Goal: Information Seeking & Learning: Compare options

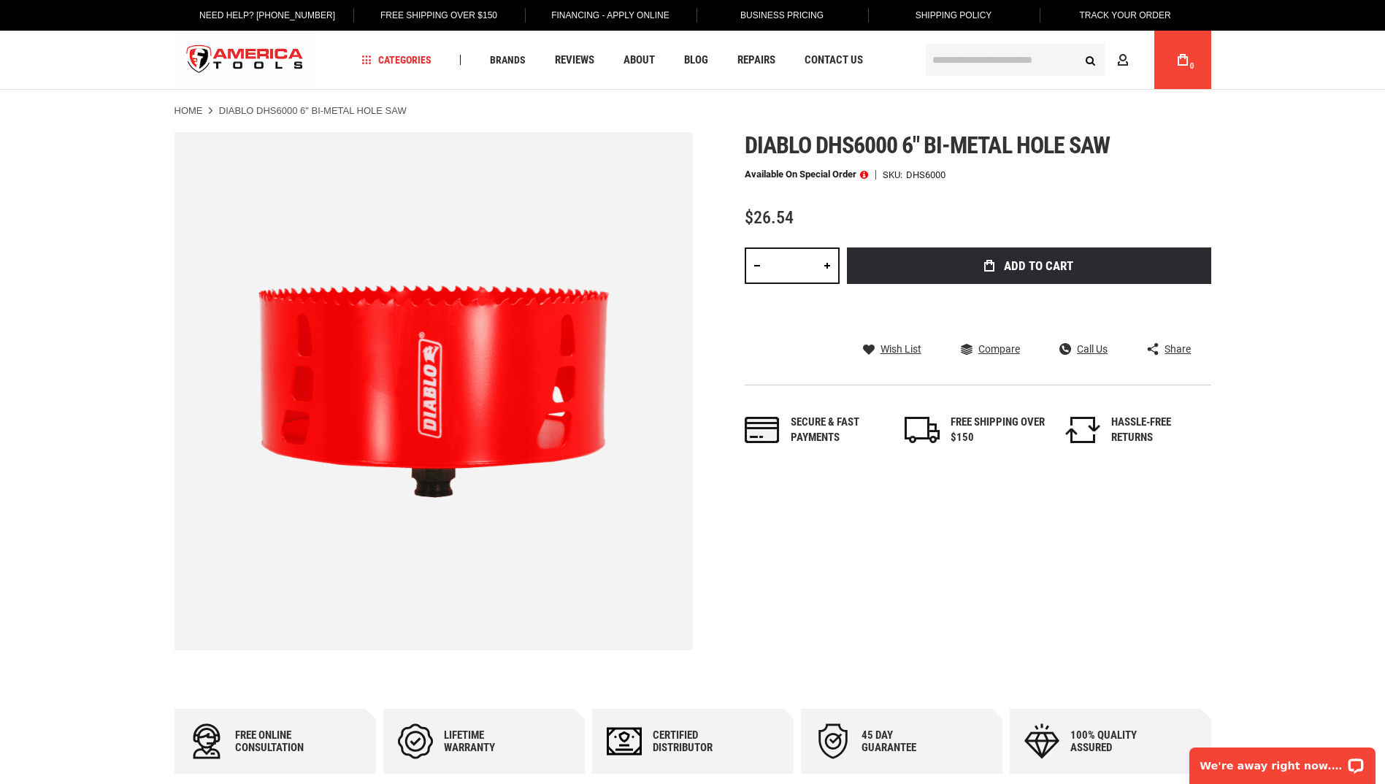
click at [958, 61] on input "text" at bounding box center [1015, 60] width 179 height 32
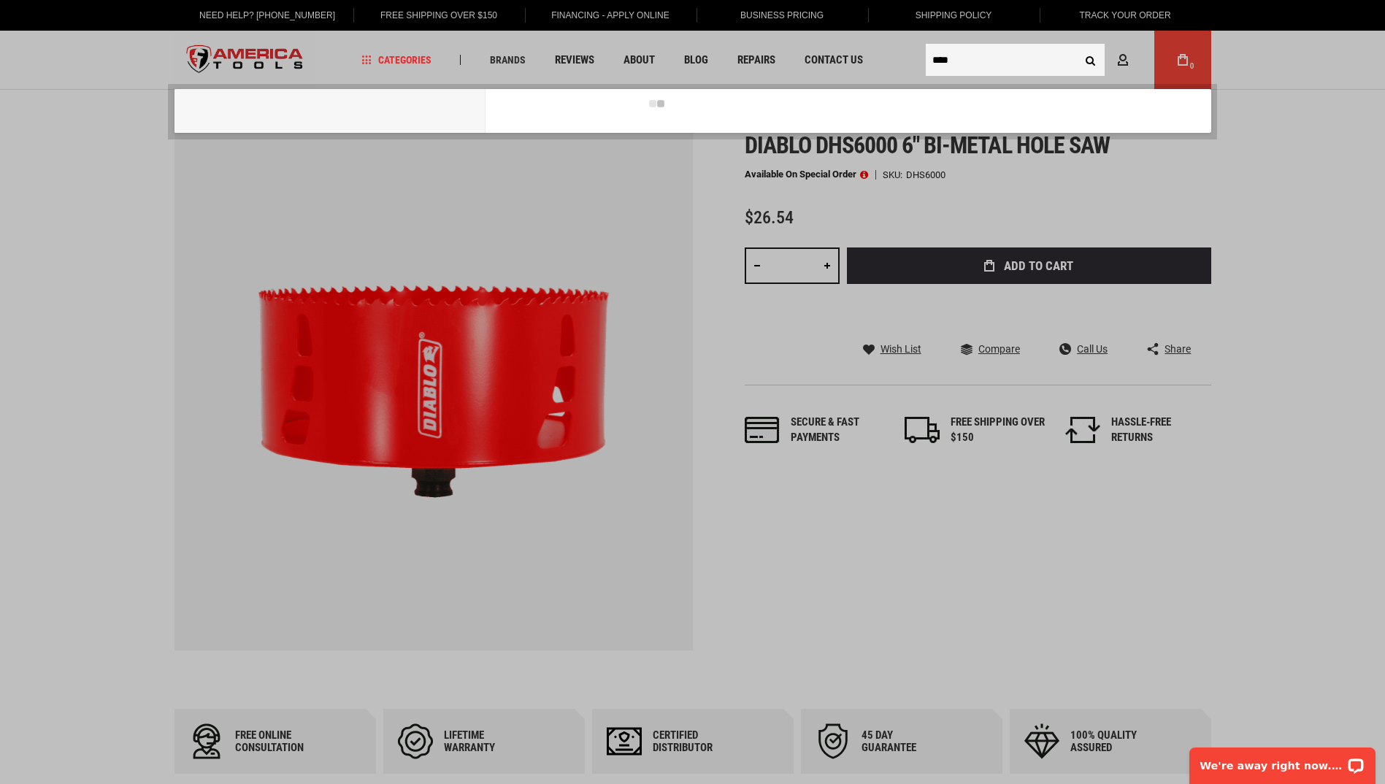
type input "****"
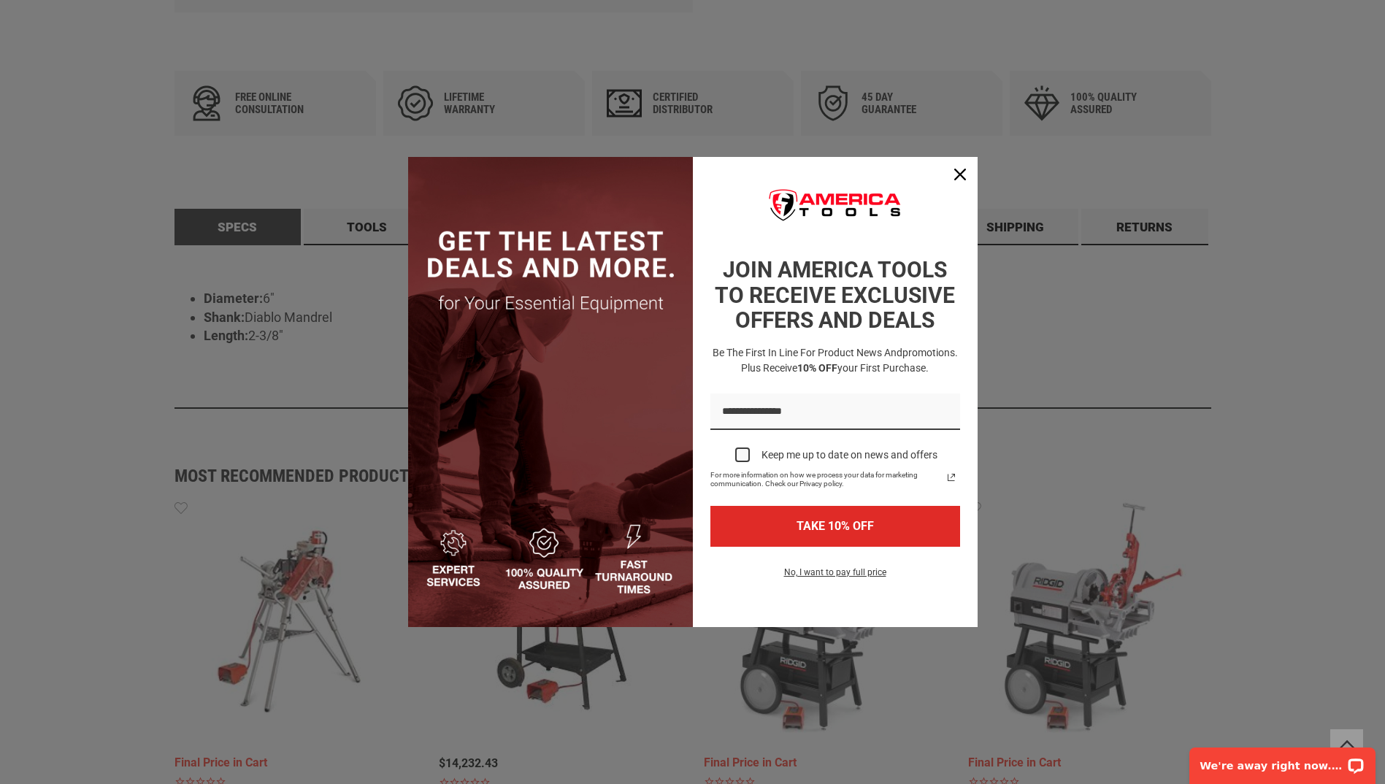
scroll to position [685, 0]
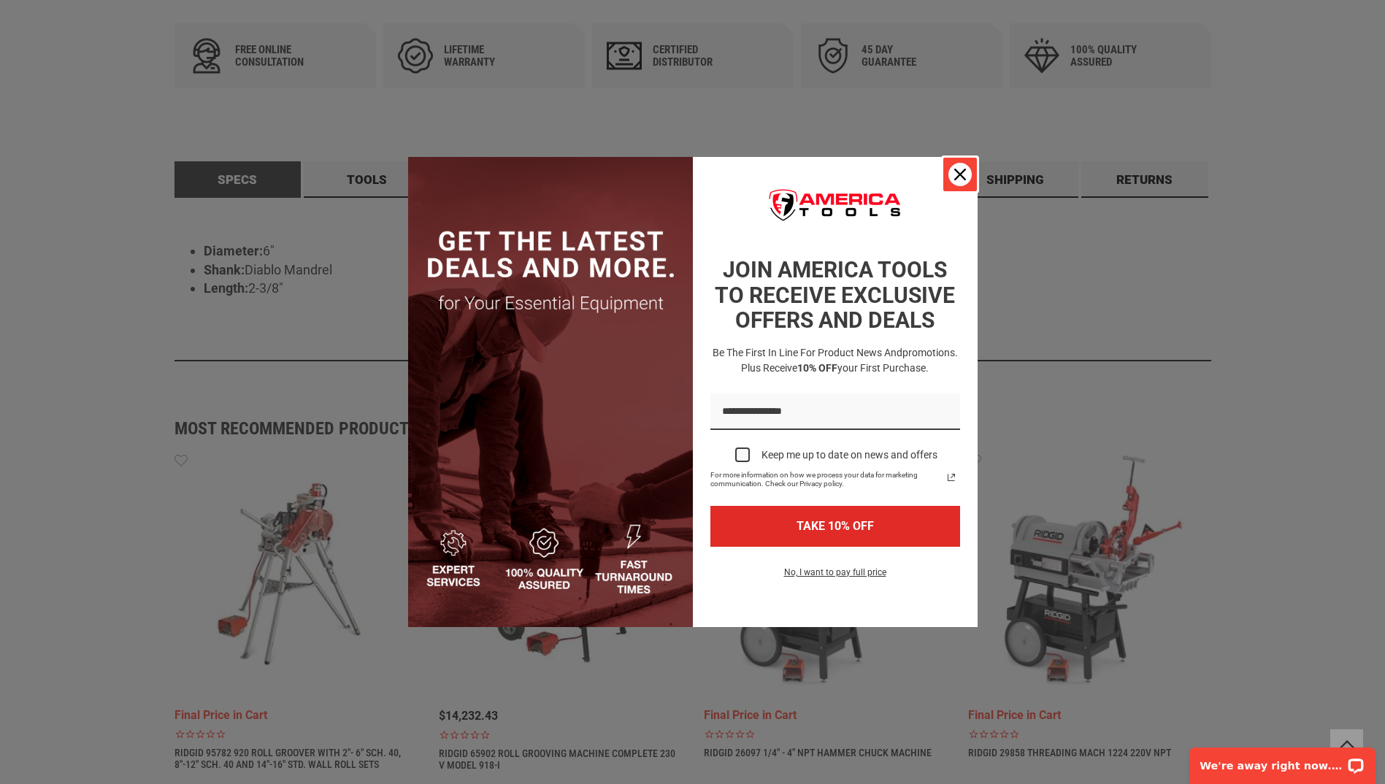
click at [961, 177] on icon "close icon" at bounding box center [960, 175] width 12 height 12
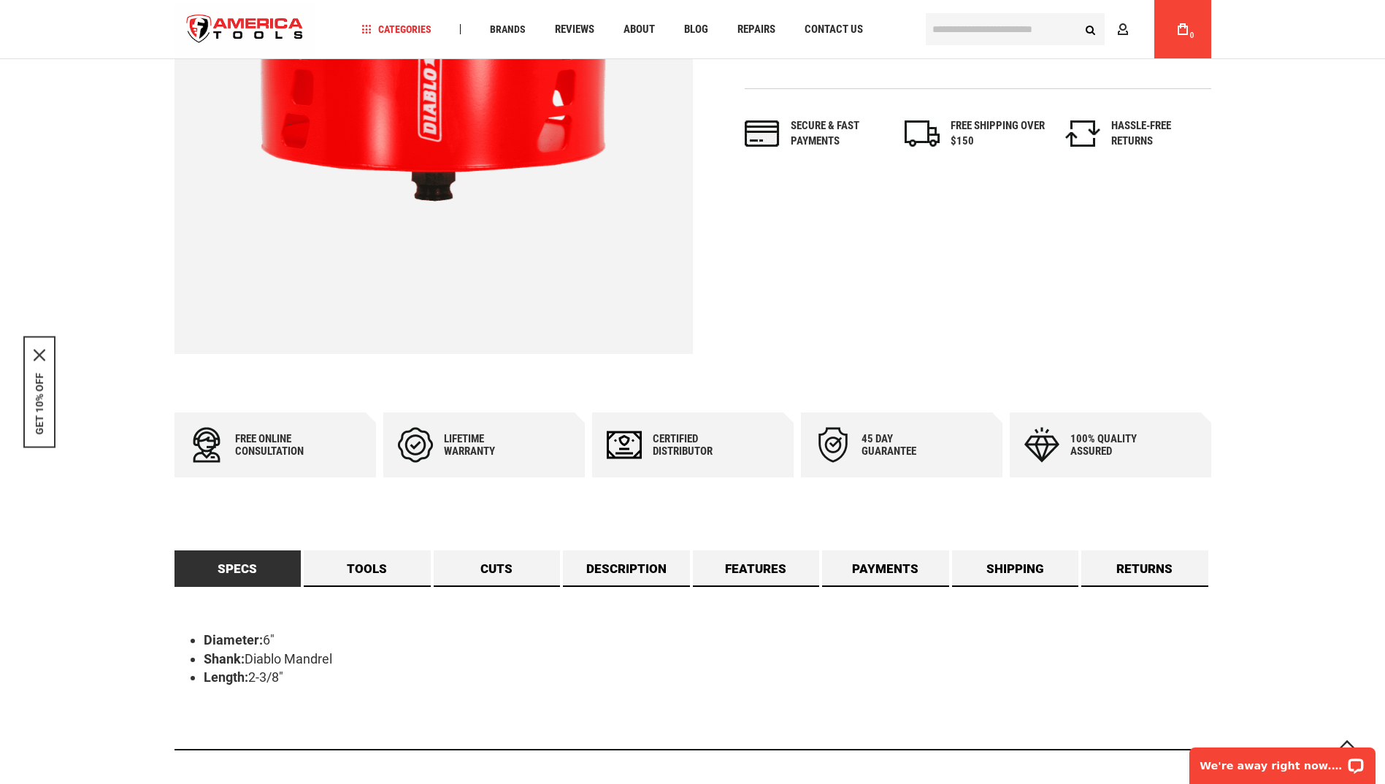
scroll to position [174, 0]
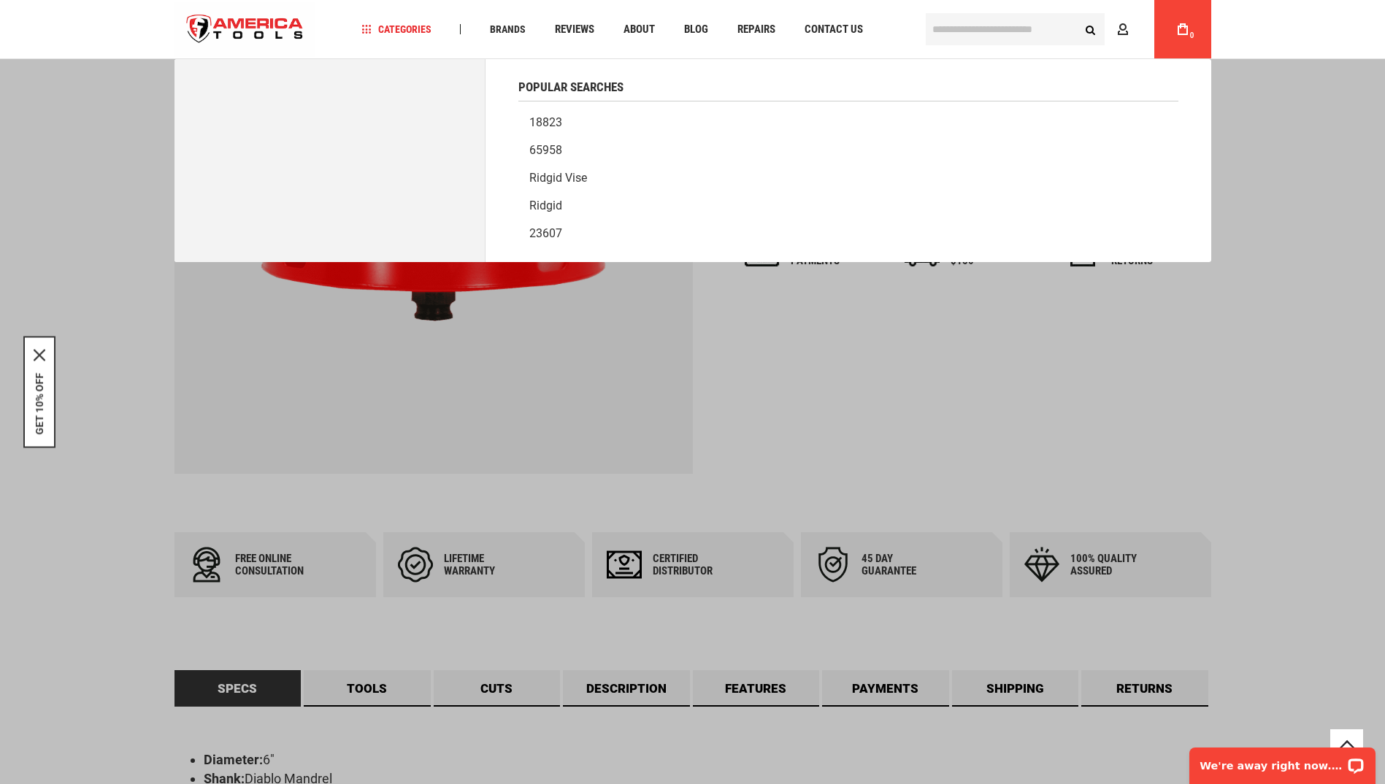
click at [942, 37] on input "text" at bounding box center [1015, 29] width 179 height 32
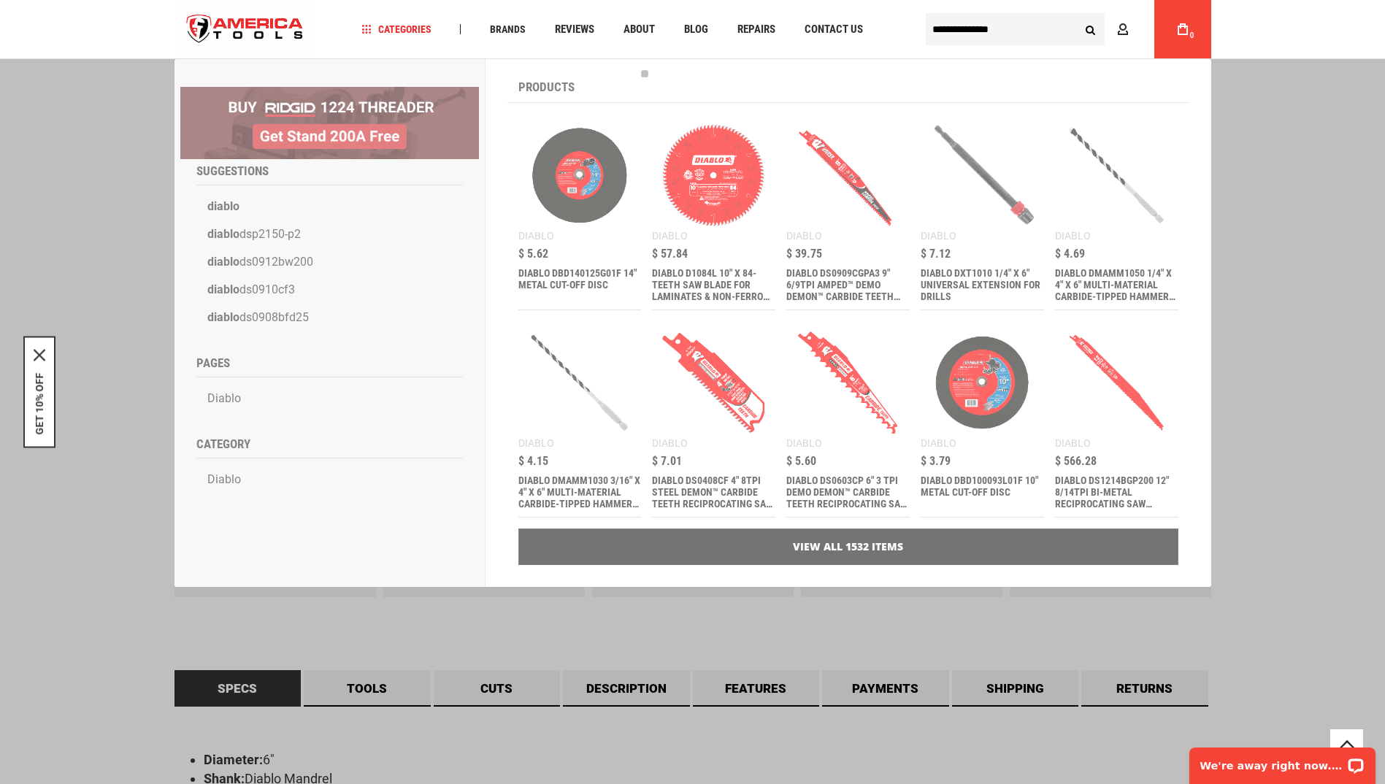
type input "**********"
click at [1077, 15] on button "Search" at bounding box center [1091, 29] width 28 height 28
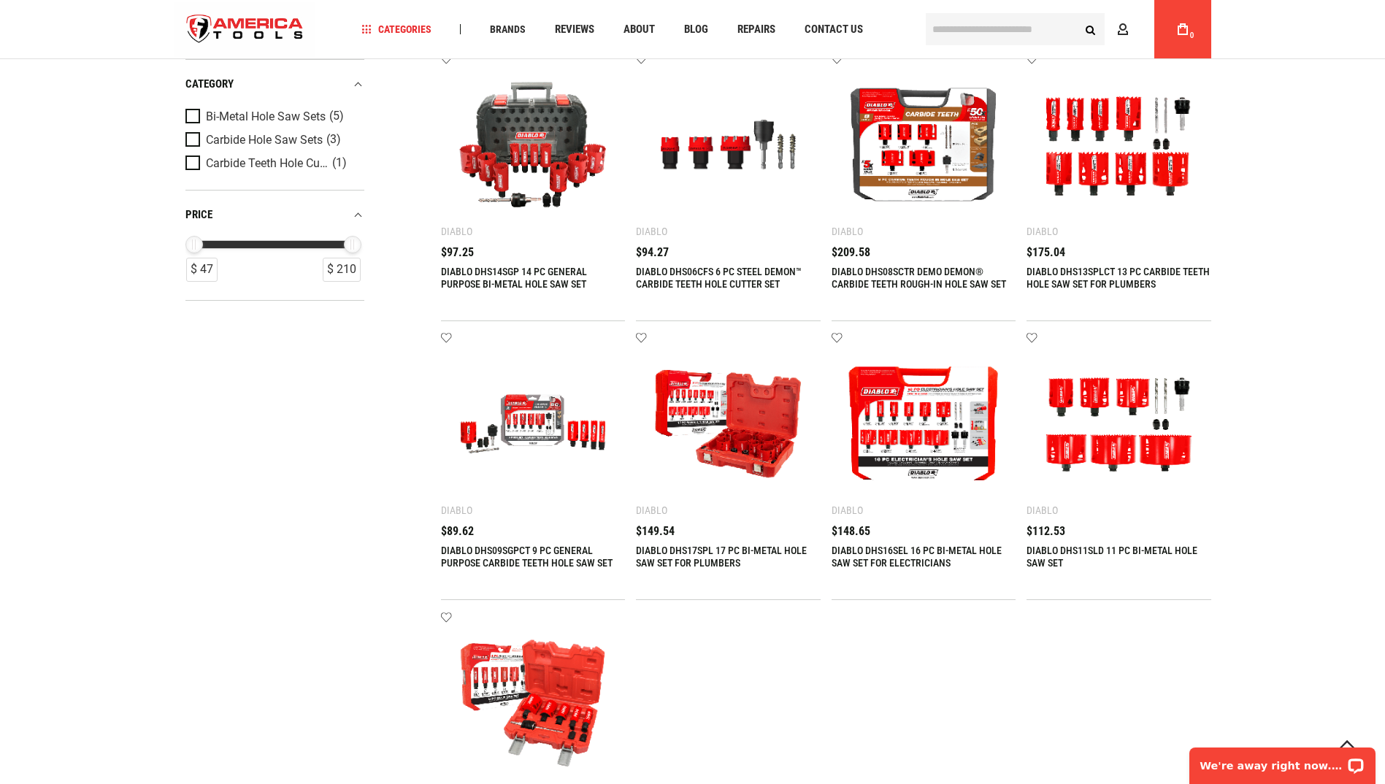
scroll to position [365, 0]
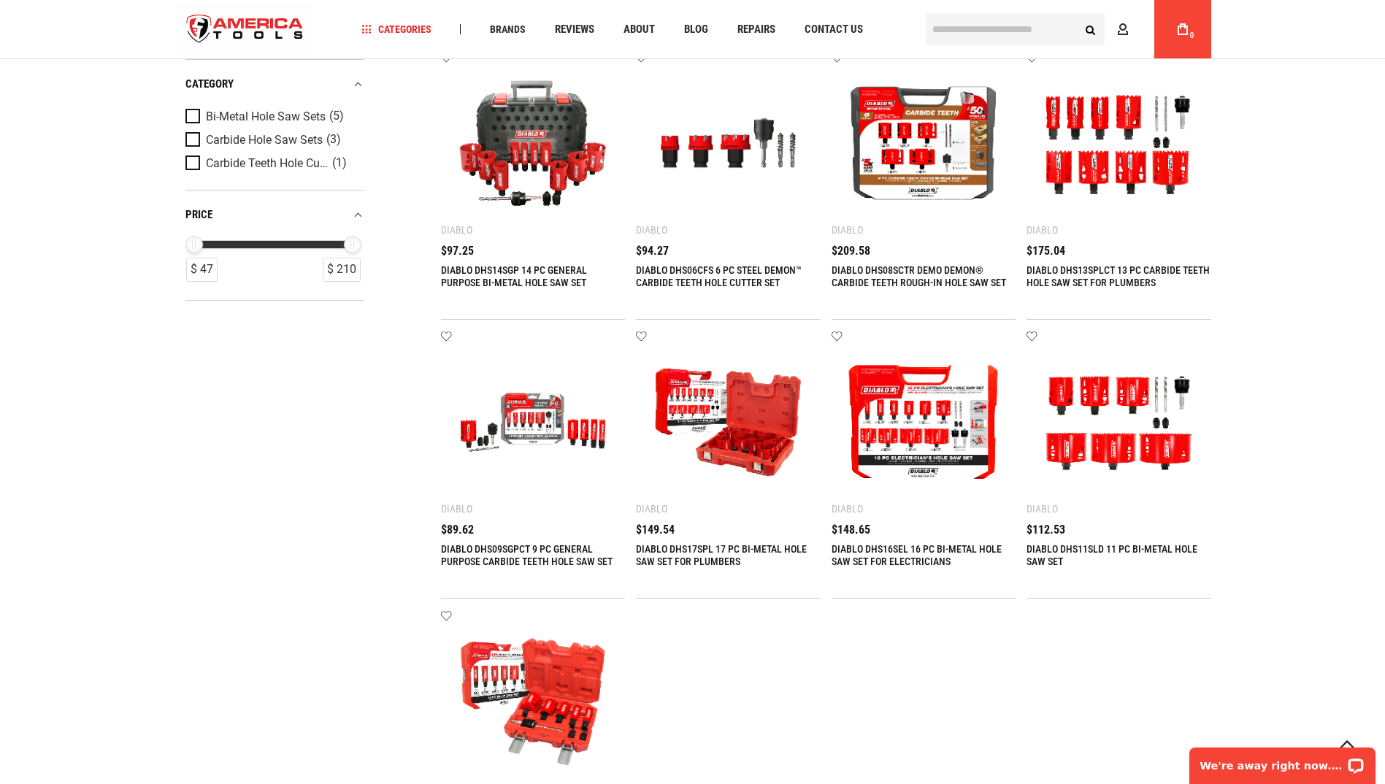
click at [1150, 423] on img at bounding box center [1118, 422] width 155 height 155
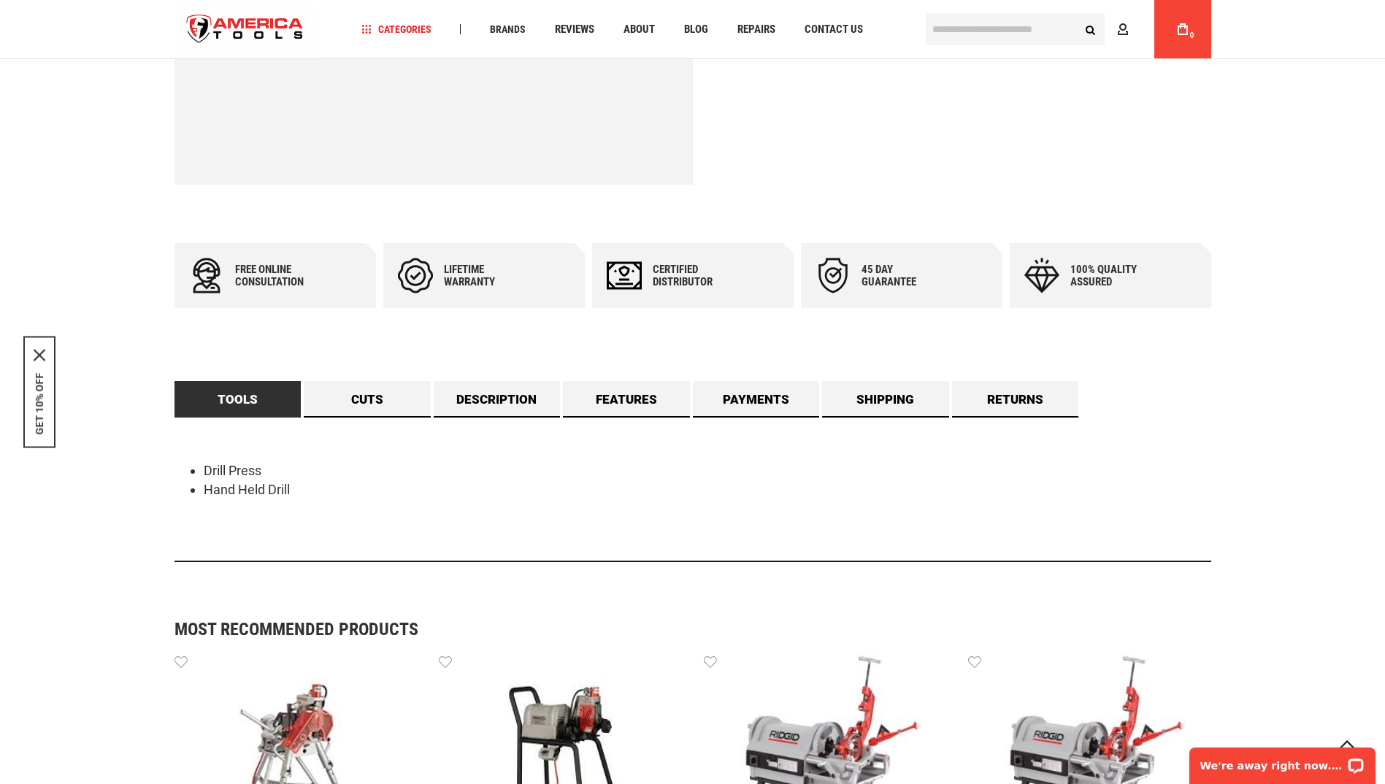
scroll to position [511, 0]
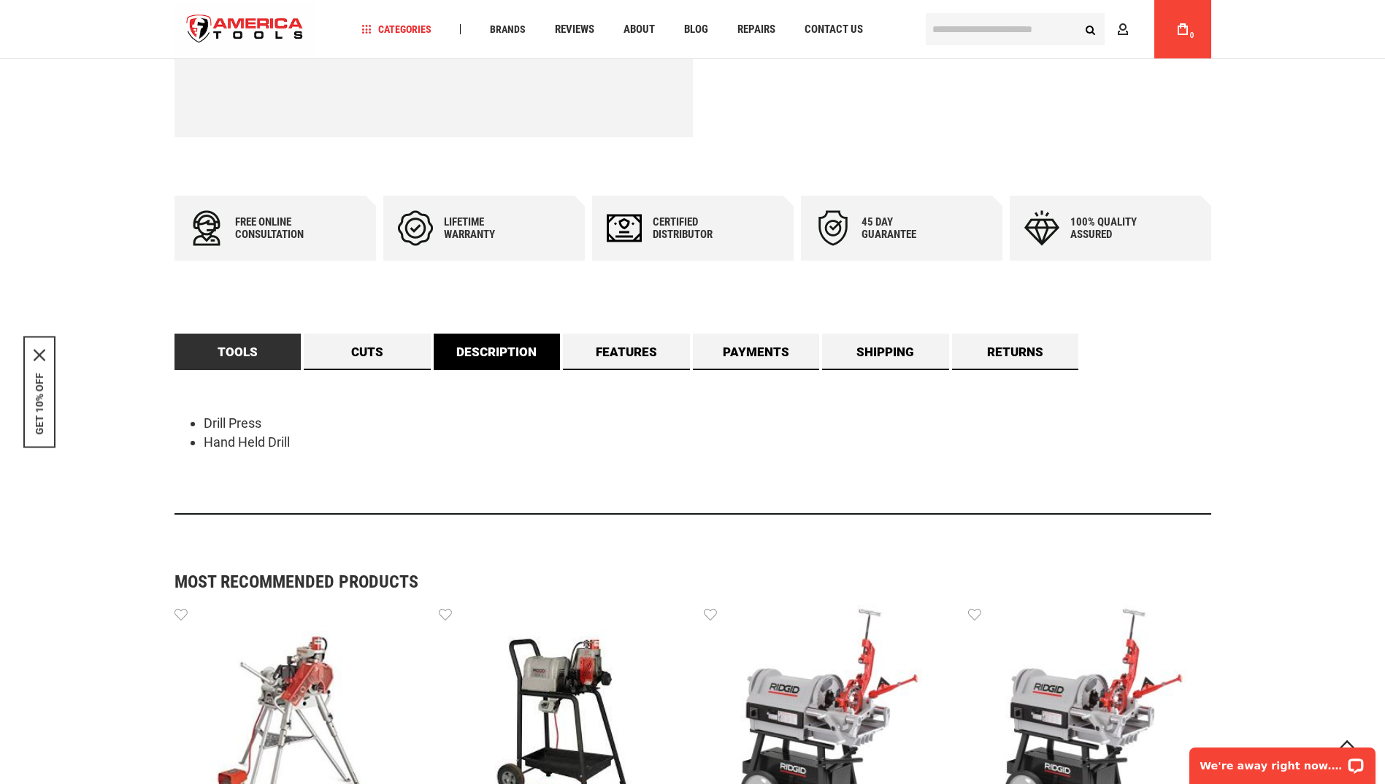
click at [500, 350] on link "Description" at bounding box center [497, 352] width 127 height 37
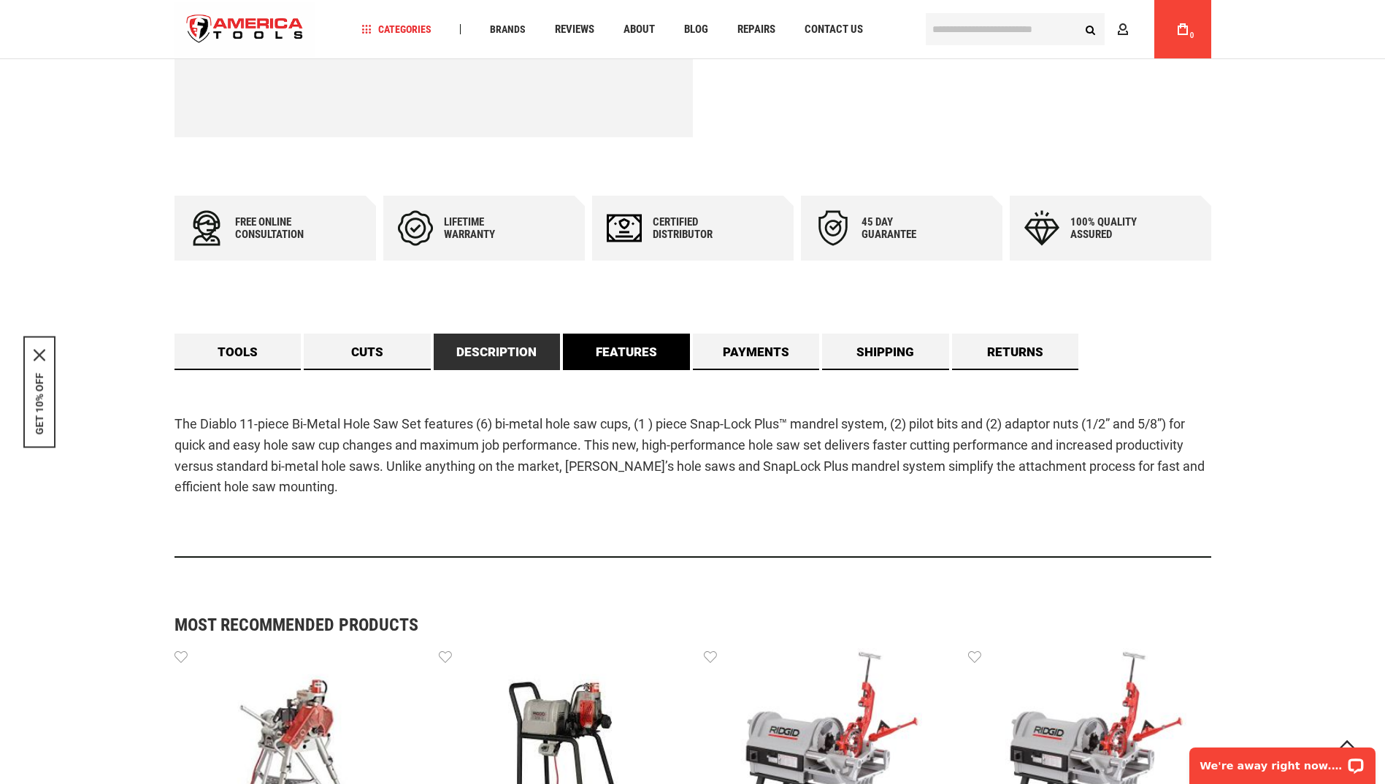
click at [627, 358] on link "Features" at bounding box center [626, 352] width 127 height 37
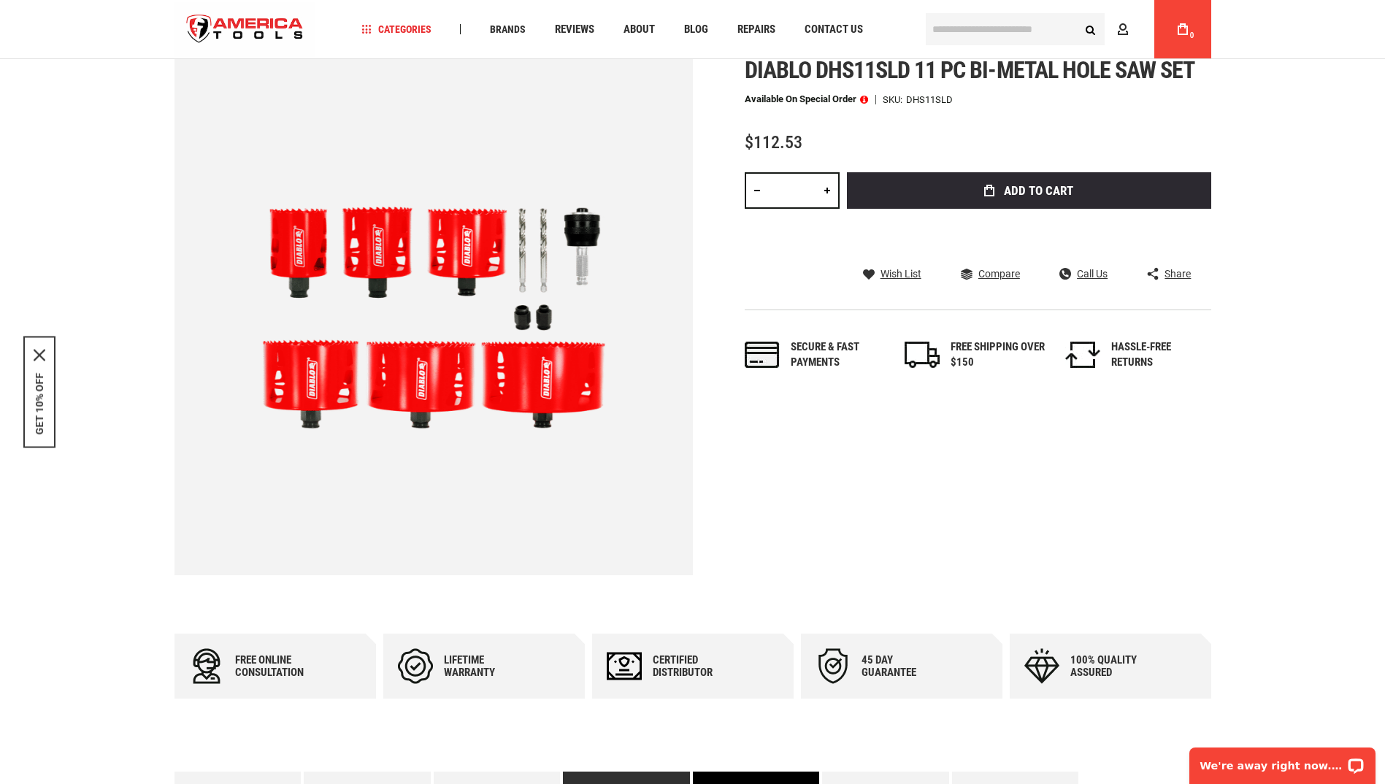
scroll to position [0, 0]
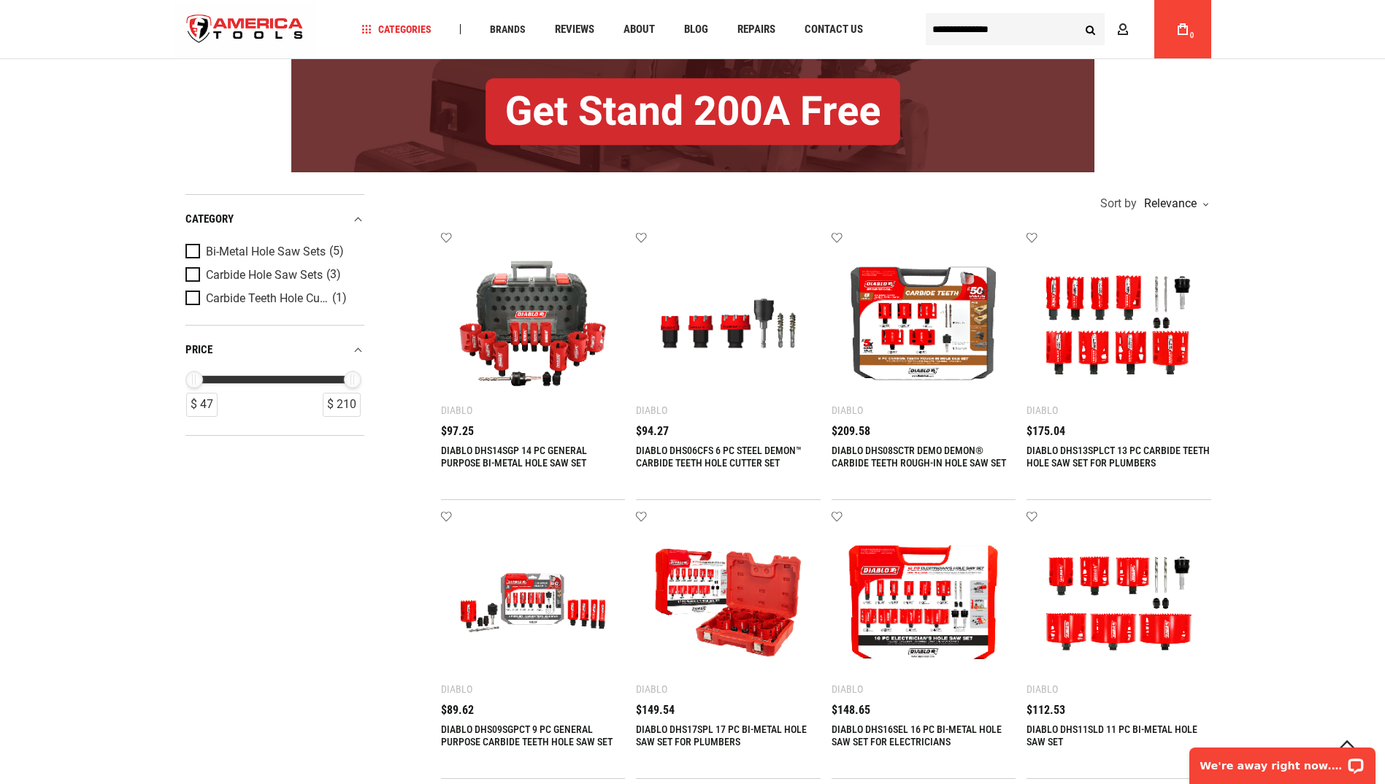
scroll to position [292, 0]
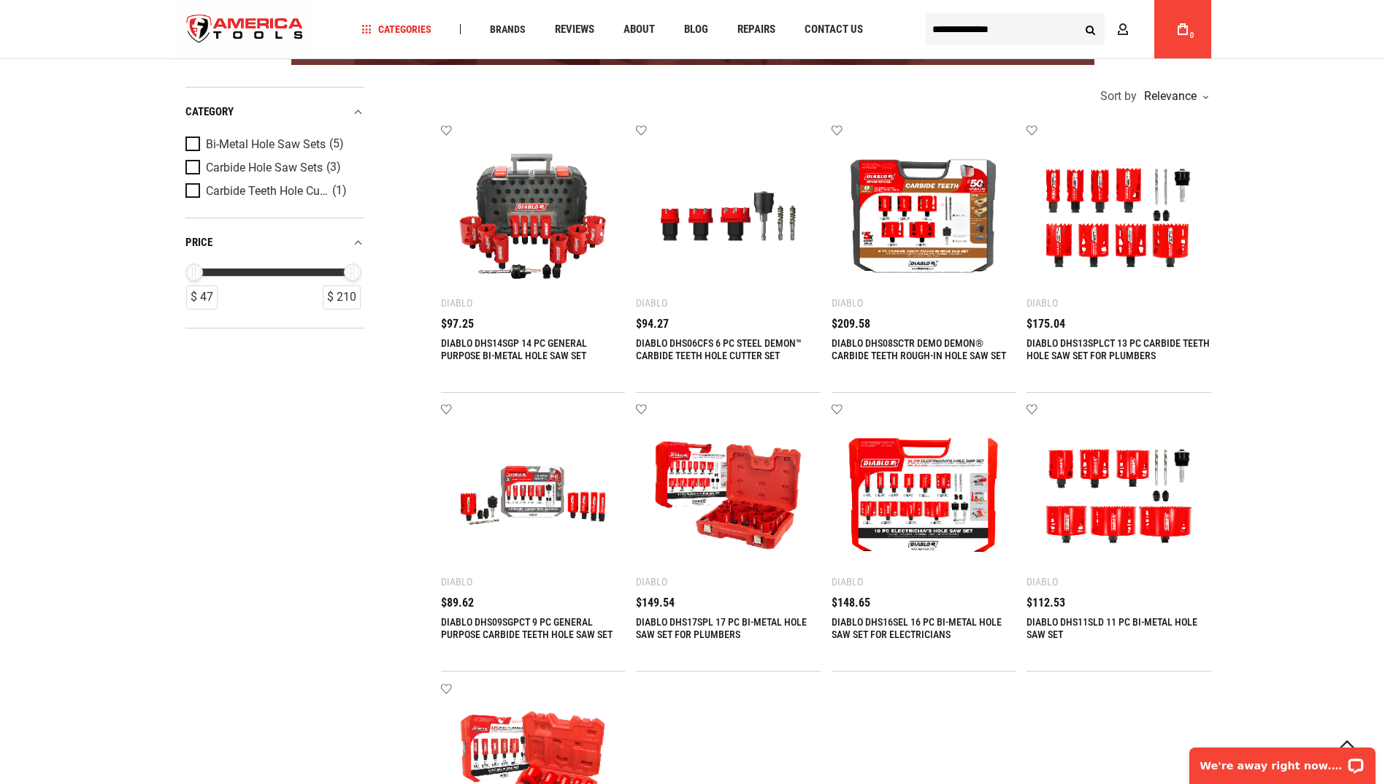
click at [940, 534] on img at bounding box center [923, 495] width 155 height 155
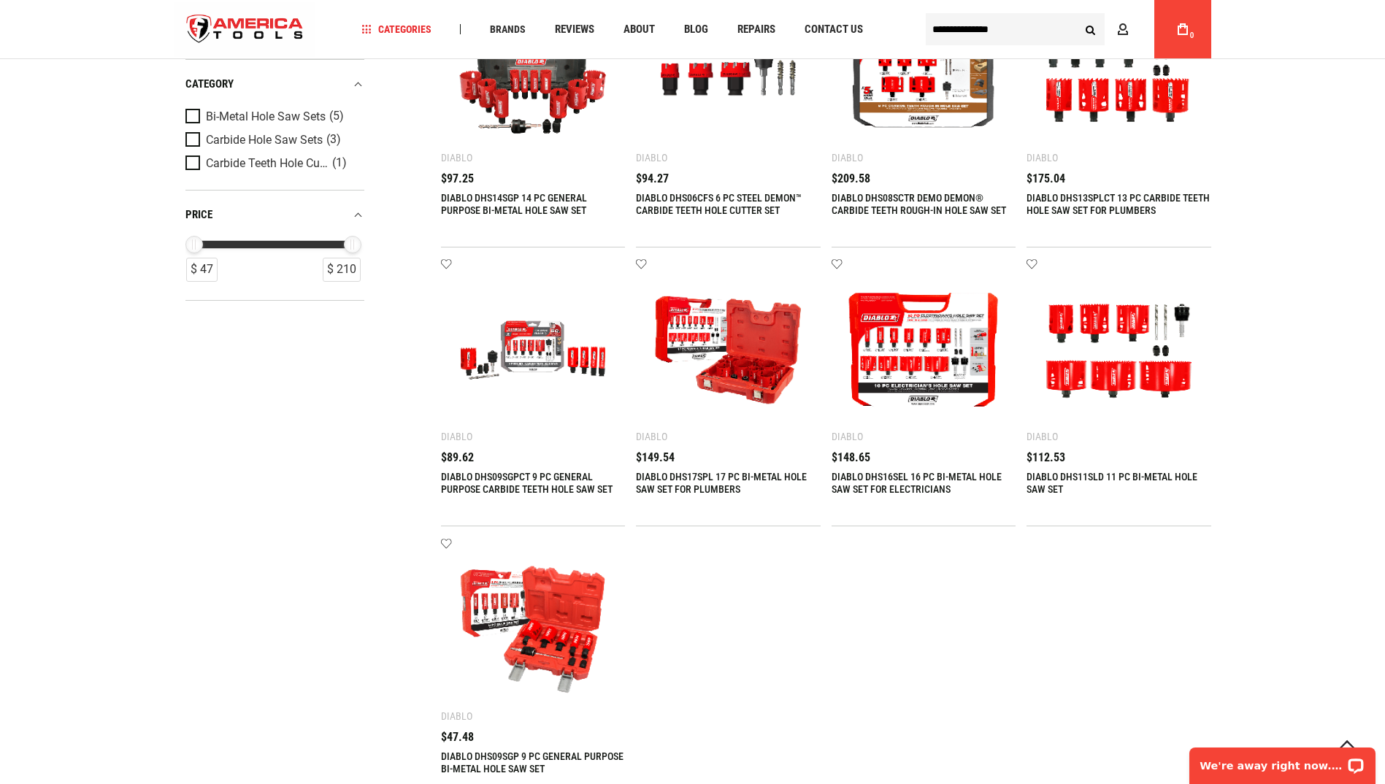
scroll to position [438, 0]
click at [1123, 384] on img at bounding box center [1118, 349] width 155 height 155
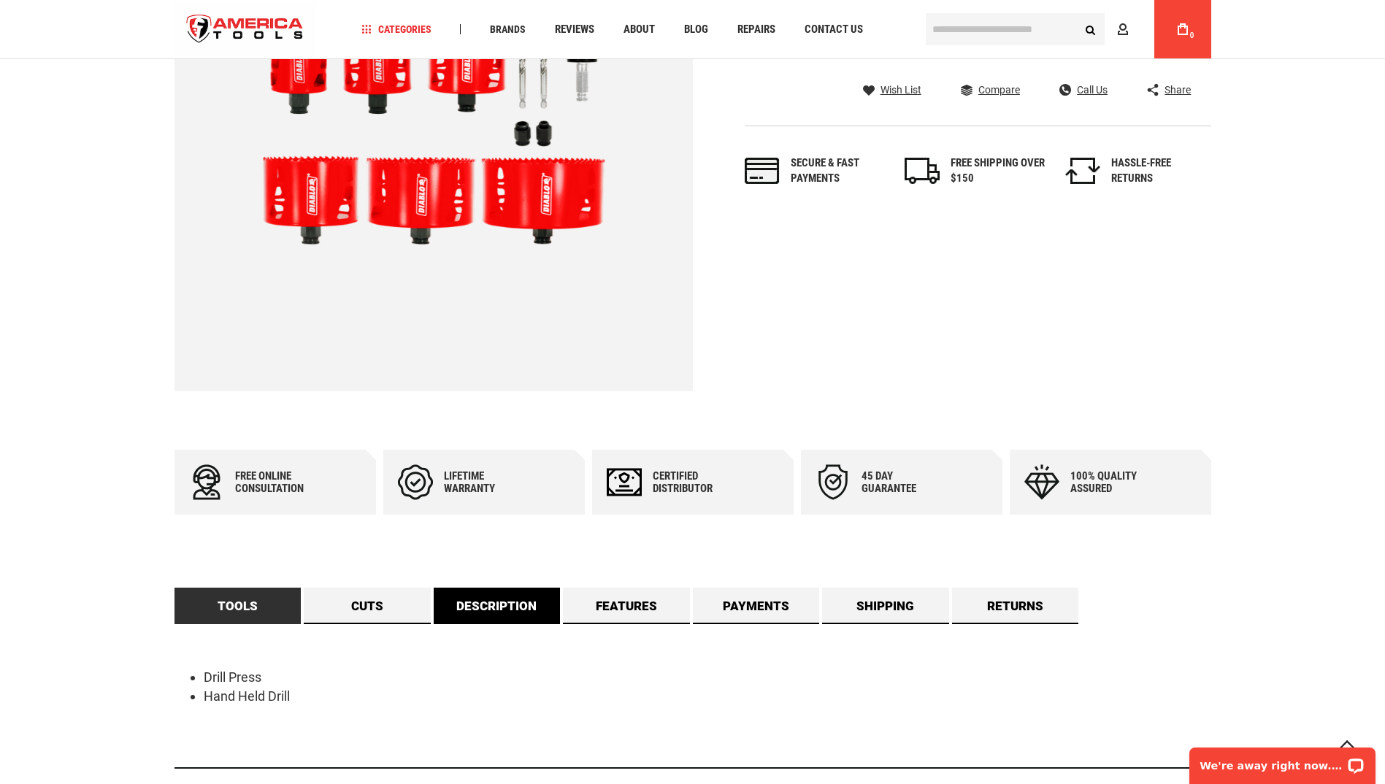
scroll to position [292, 0]
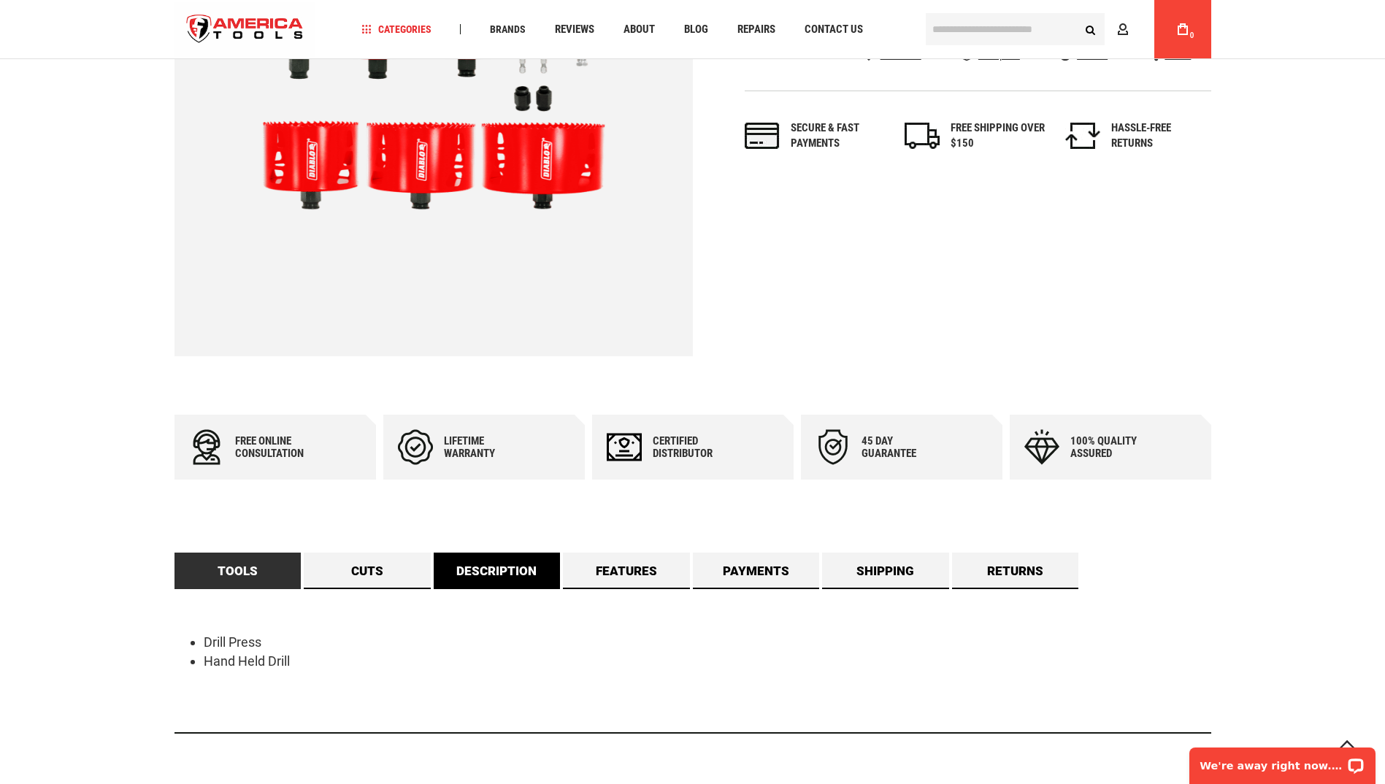
click at [459, 562] on link "Description" at bounding box center [497, 571] width 127 height 37
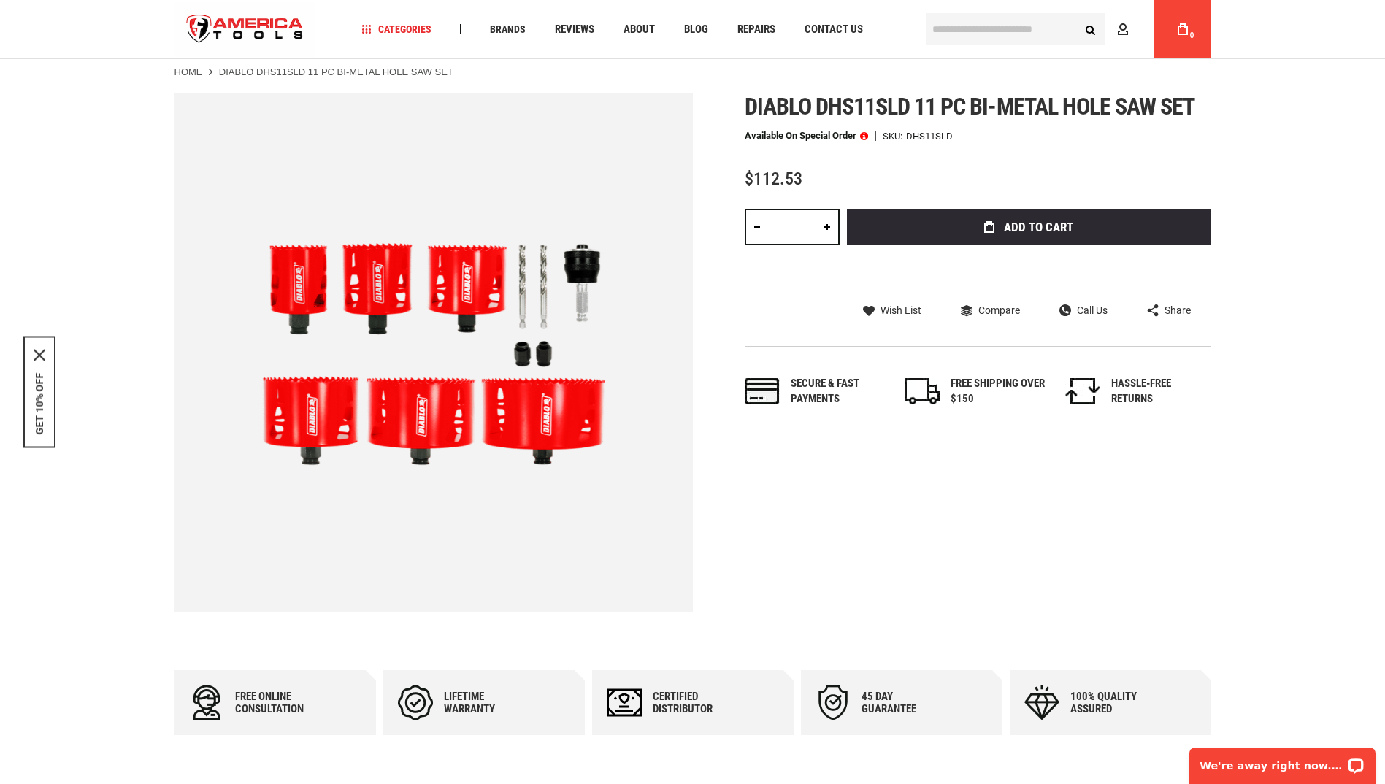
scroll to position [0, 0]
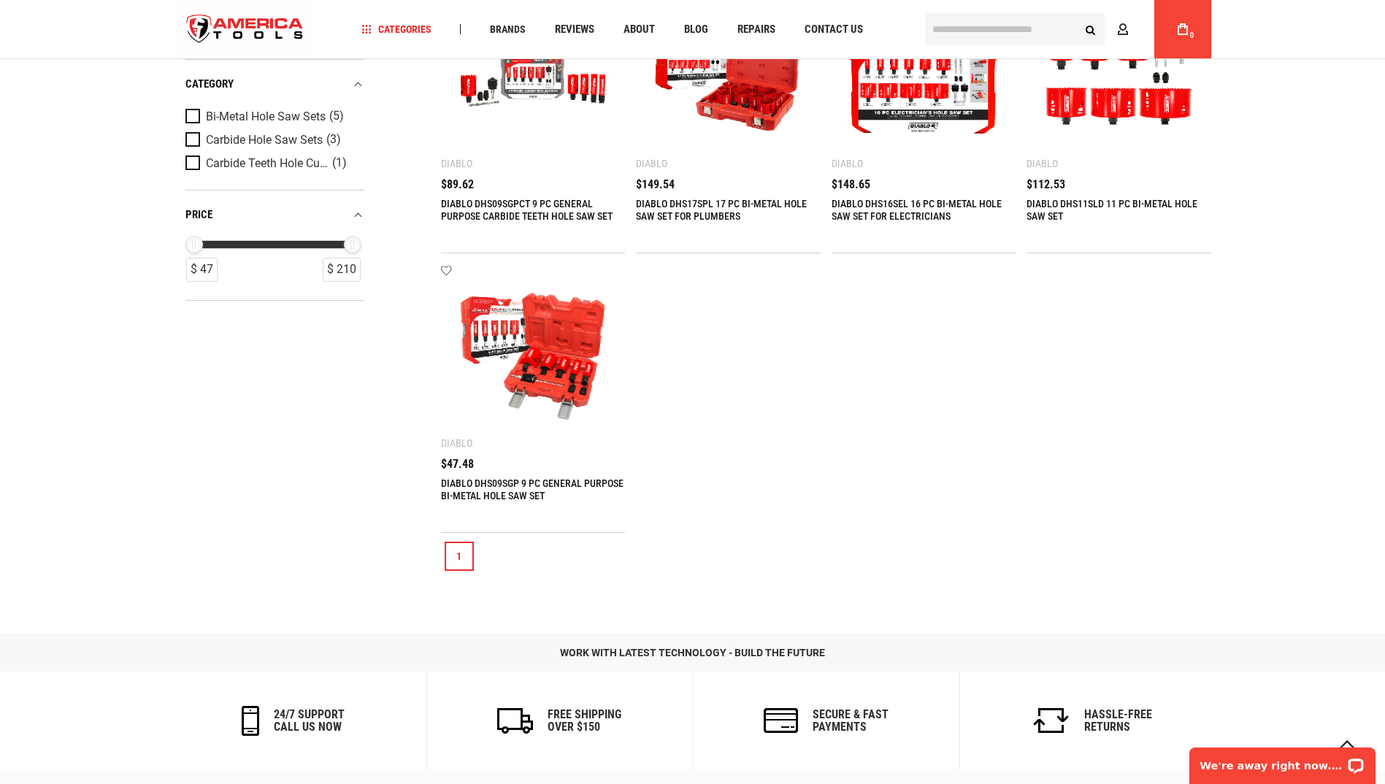
scroll to position [730, 0]
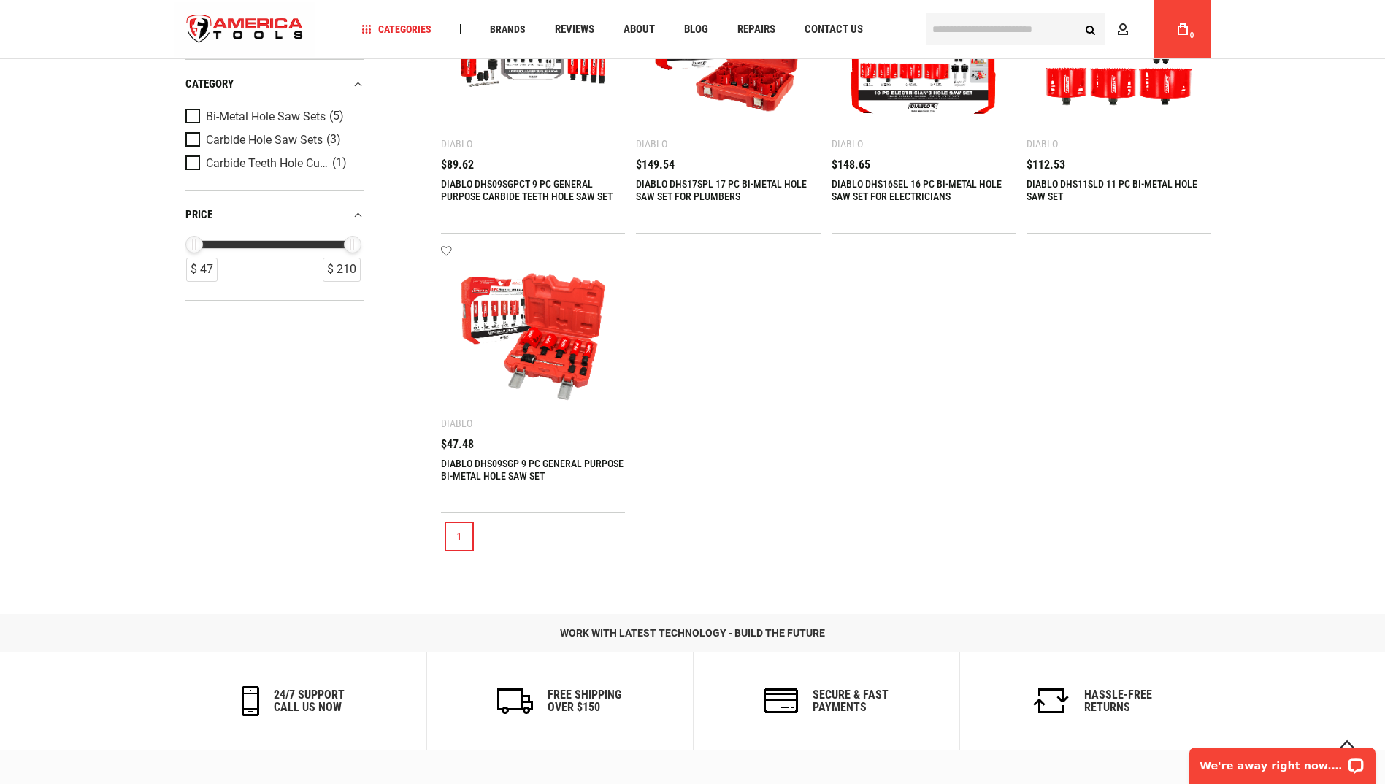
click at [494, 467] on link "DIABLO DHS09SGP 9 PC GENERAL PURPOSE BI-METAL HOLE SAW SET" at bounding box center [532, 470] width 183 height 24
